Goal: Check status: Check status

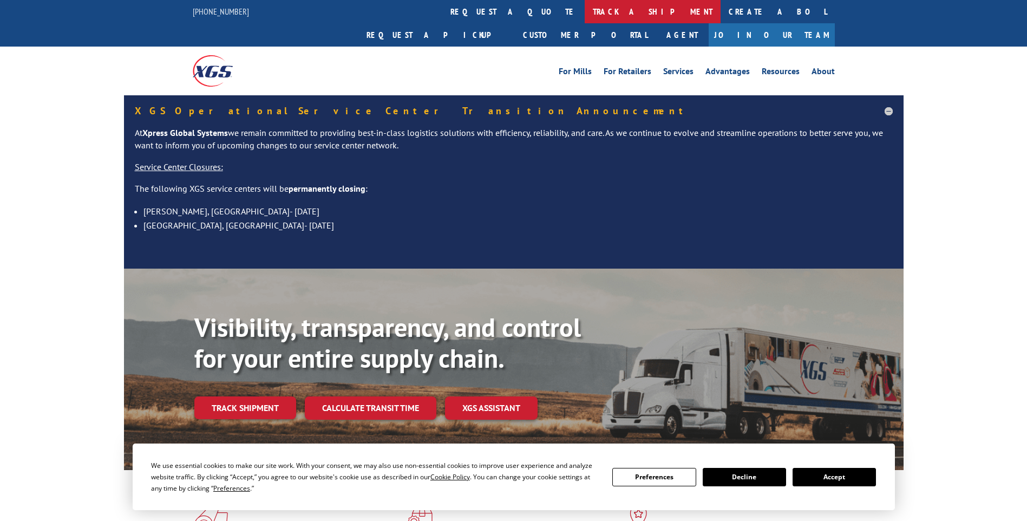
click at [585, 15] on link "track a shipment" at bounding box center [653, 11] width 136 height 23
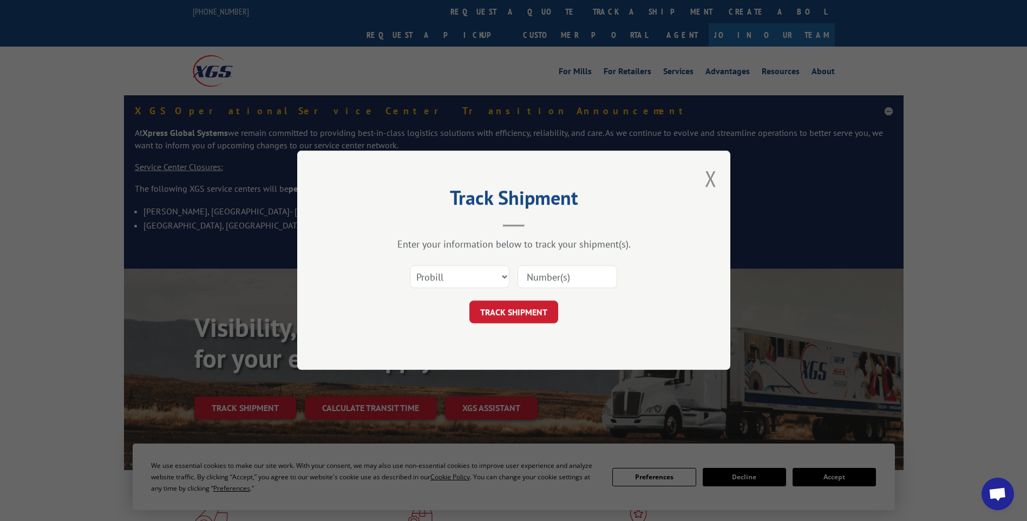
click at [496, 10] on div "Track Shipment Enter your information below to track your shipment(s). Select c…" at bounding box center [513, 260] width 1027 height 521
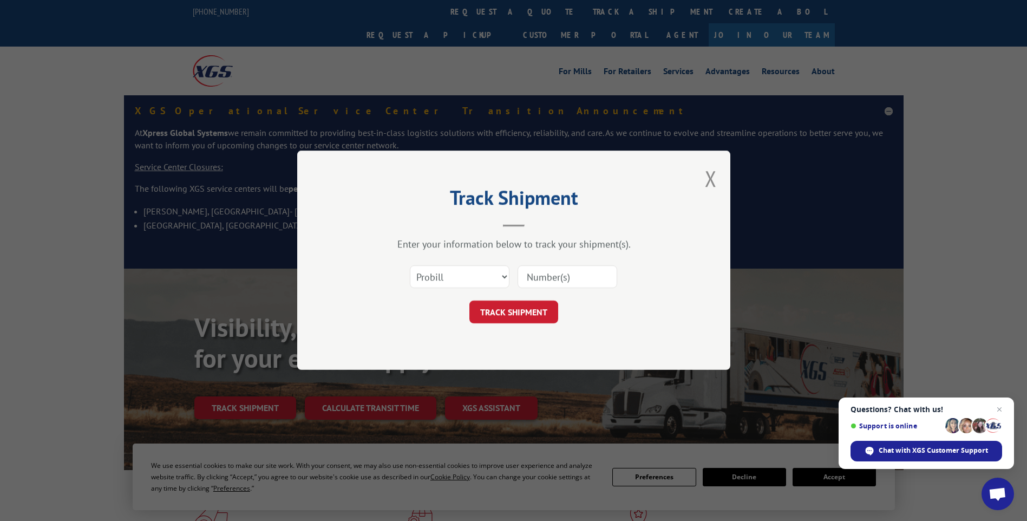
click at [558, 280] on input at bounding box center [568, 277] width 100 height 23
paste input "3370313"
type input "3370313"
click at [511, 310] on button "TRACK SHIPMENT" at bounding box center [514, 312] width 89 height 23
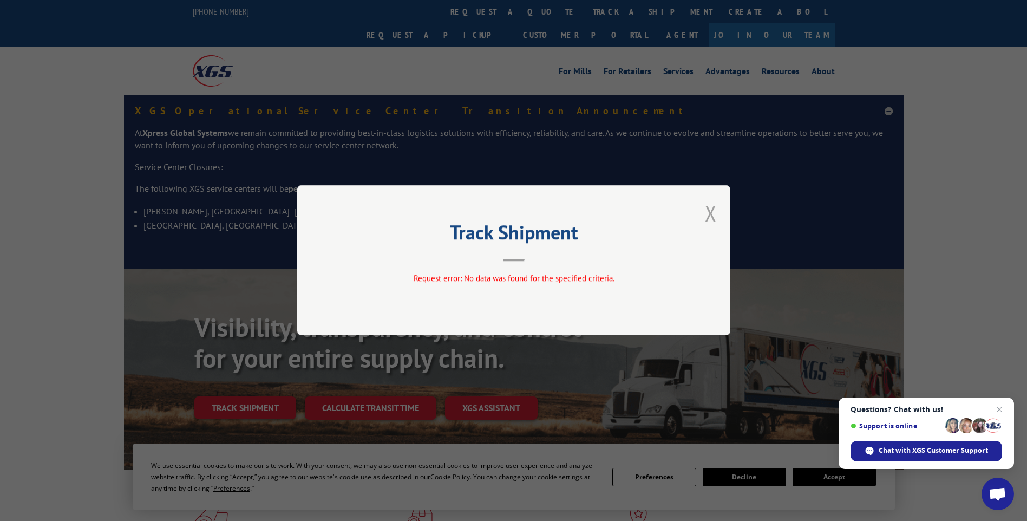
click at [711, 208] on button "Close modal" at bounding box center [711, 213] width 12 height 29
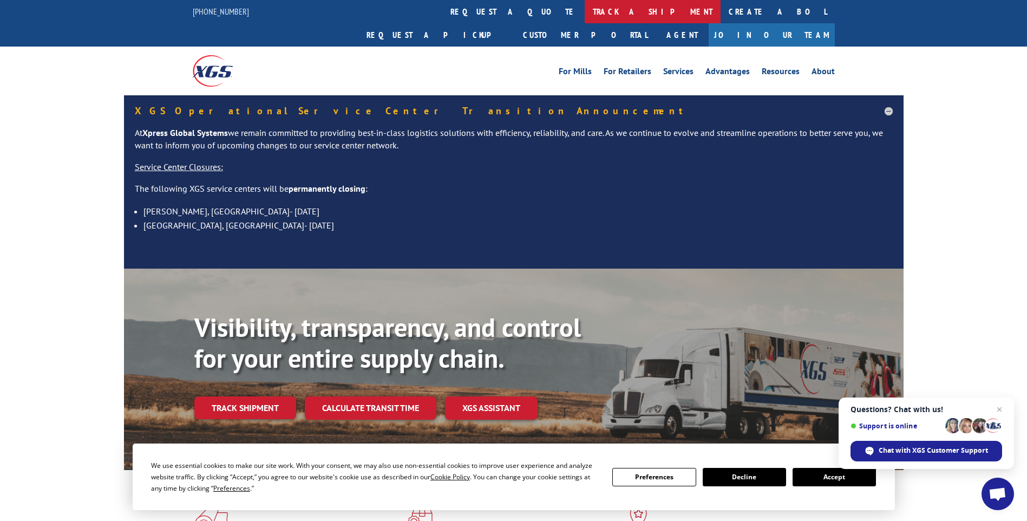
click at [585, 16] on link "track a shipment" at bounding box center [653, 11] width 136 height 23
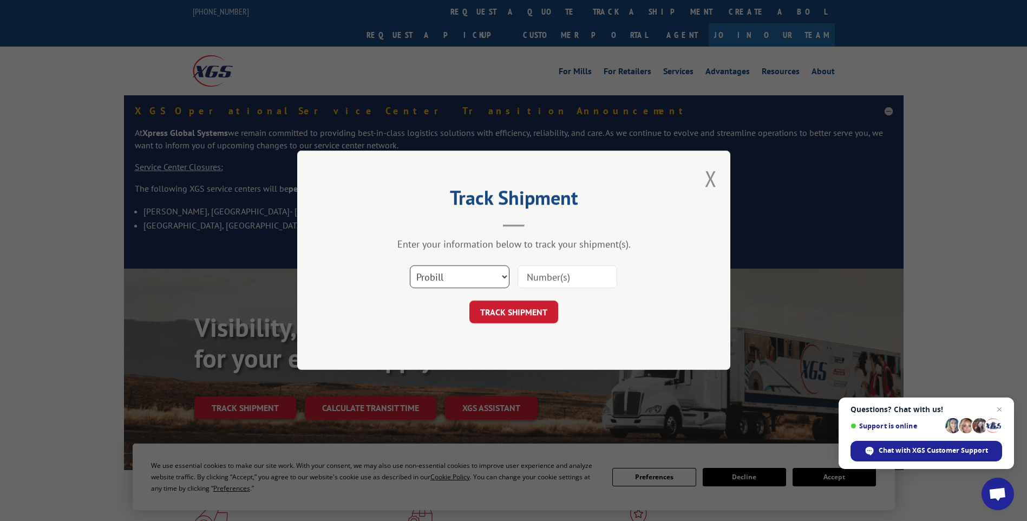
click at [440, 279] on select "Select category... Probill BOL PO" at bounding box center [460, 277] width 100 height 23
select select "bol"
click at [410, 266] on select "Select category... Probill BOL PO" at bounding box center [460, 277] width 100 height 23
click at [558, 278] on input at bounding box center [568, 277] width 100 height 23
paste input "3370313"
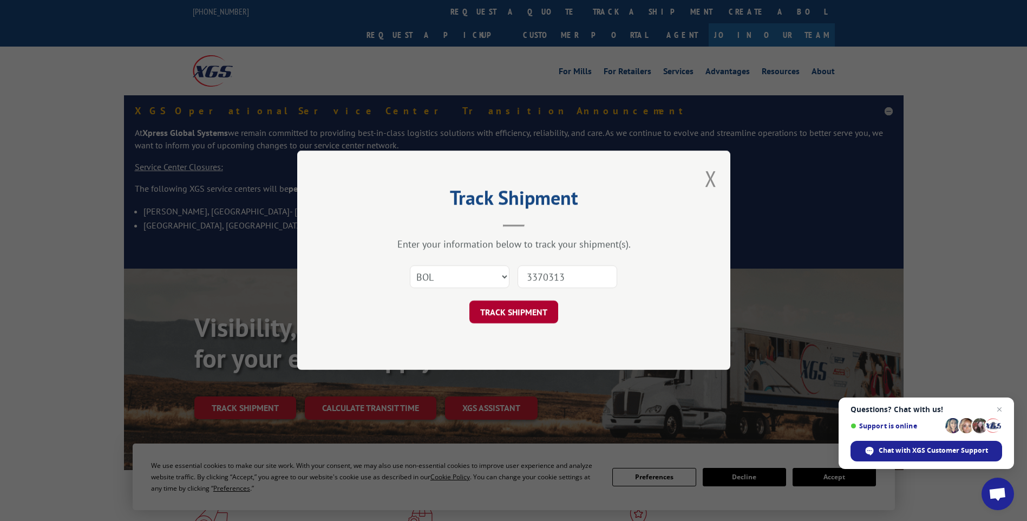
type input "3370313"
click at [536, 308] on button "TRACK SHIPMENT" at bounding box center [514, 312] width 89 height 23
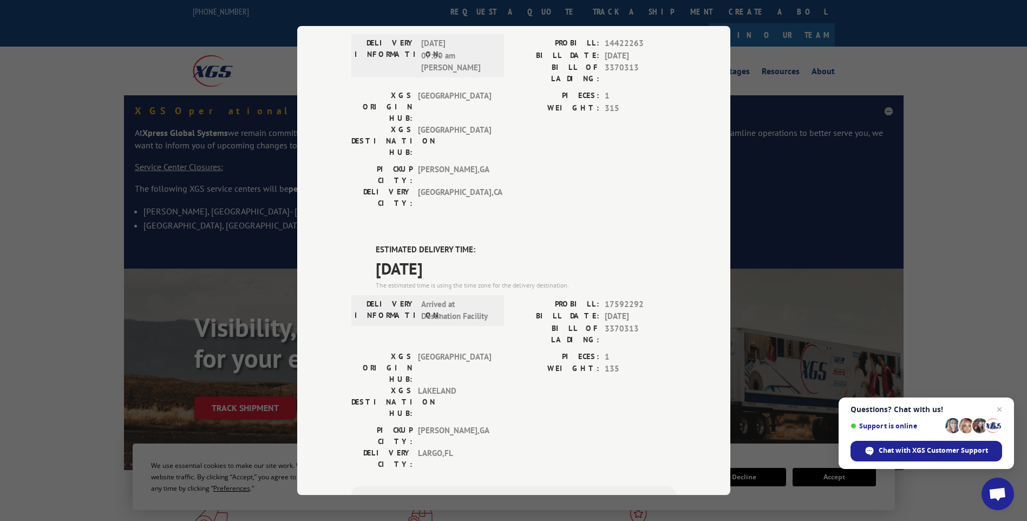
scroll to position [162, 0]
